Goal: Check status: Check status

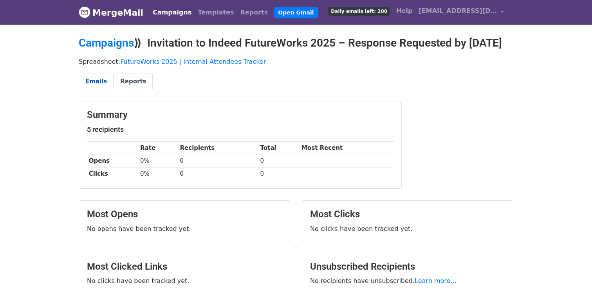
click at [98, 90] on link "Emails" at bounding box center [96, 82] width 35 height 16
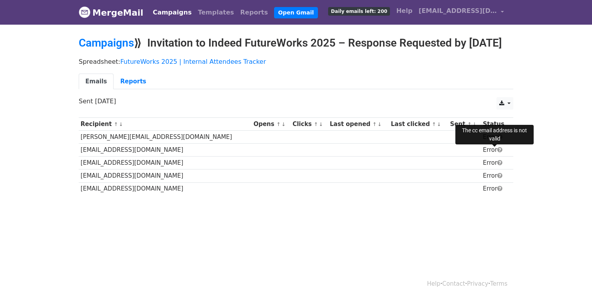
click at [497, 140] on span at bounding box center [499, 137] width 5 height 6
click at [137, 90] on link "Reports" at bounding box center [133, 82] width 39 height 16
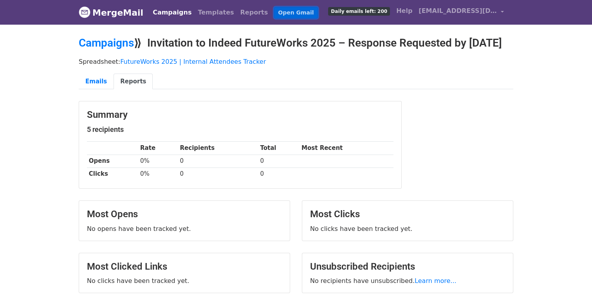
click at [274, 15] on link "Open Gmail" at bounding box center [295, 12] width 43 height 11
click at [95, 90] on link "Emails" at bounding box center [96, 82] width 35 height 16
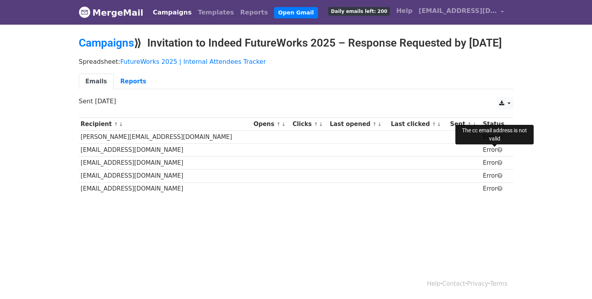
click at [497, 140] on span at bounding box center [499, 137] width 5 height 6
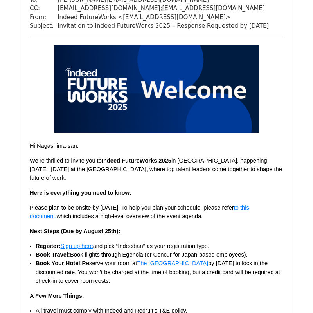
scroll to position [89, 0]
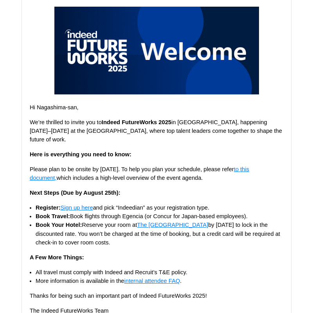
scroll to position [150, 0]
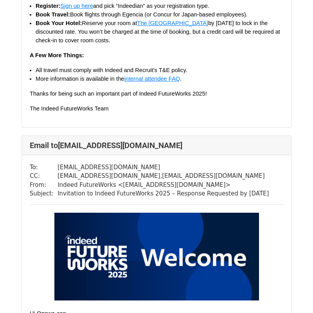
scroll to position [749, 0]
